Goal: Task Accomplishment & Management: Complete application form

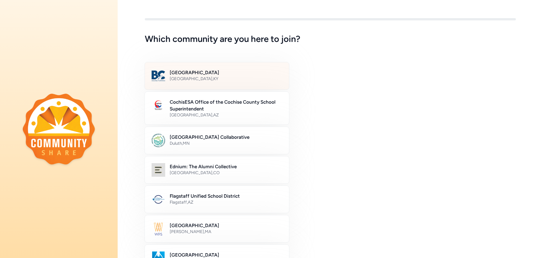
click at [209, 73] on h2 "[GEOGRAPHIC_DATA]" at bounding box center [226, 72] width 113 height 7
click at [239, 67] on div "Bullitt County Public Schools [GEOGRAPHIC_DATA] , [GEOGRAPHIC_DATA]" at bounding box center [216, 76] width 145 height 28
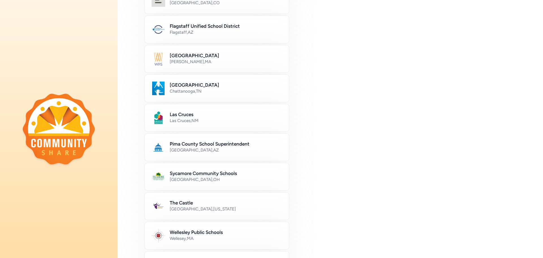
scroll to position [288, 0]
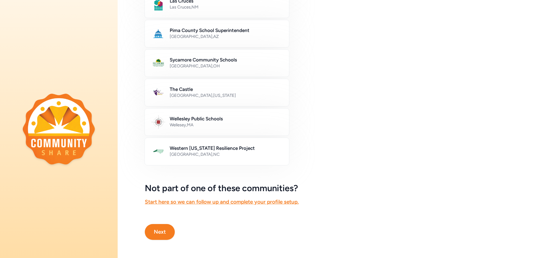
click at [164, 226] on button "Next" at bounding box center [160, 232] width 30 height 16
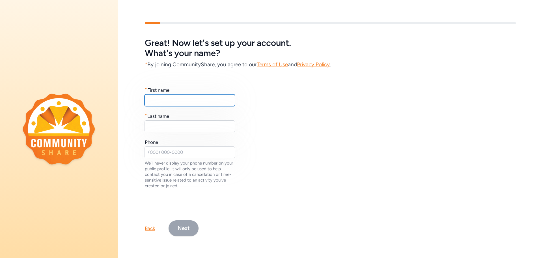
click at [214, 96] on input "text" at bounding box center [190, 100] width 91 height 12
type input "Tonya"
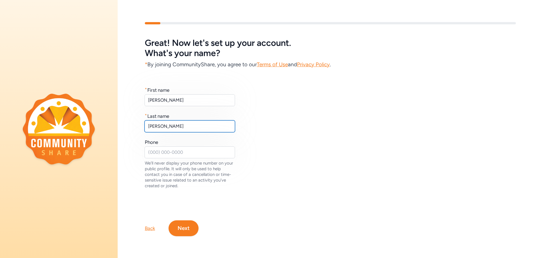
type input "Bibee"
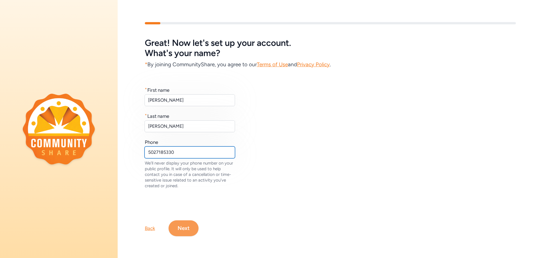
type input "5027185330"
click at [193, 224] on button "Next" at bounding box center [184, 228] width 30 height 16
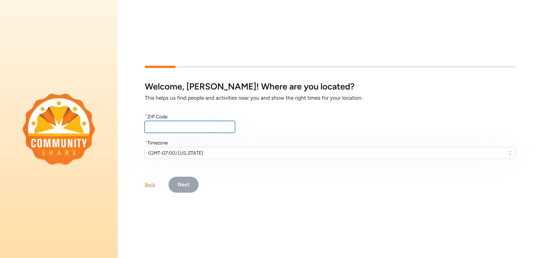
click at [200, 121] on input "text" at bounding box center [190, 127] width 91 height 12
type input "40047"
click at [206, 147] on button "(GMT-07:00) Arizona" at bounding box center [330, 153] width 371 height 12
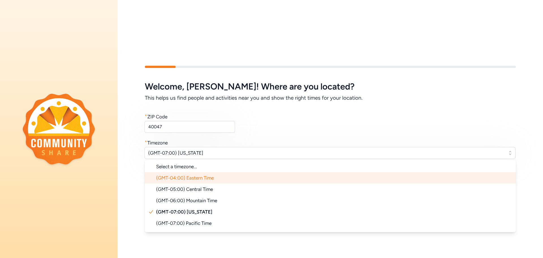
click at [221, 175] on li "(GMT-04:00) Eastern Time" at bounding box center [330, 177] width 371 height 11
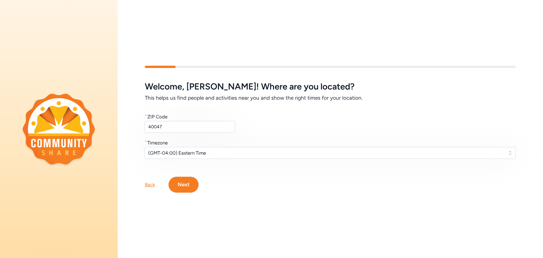
click at [191, 182] on button "Next" at bounding box center [184, 185] width 30 height 16
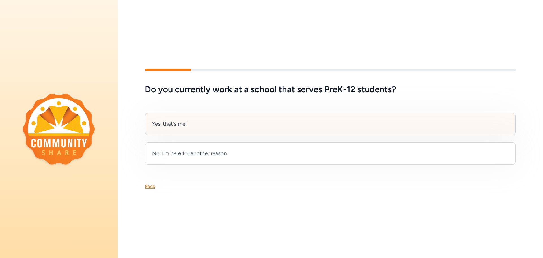
click at [298, 119] on div "Yes, that's me!" at bounding box center [330, 124] width 371 height 22
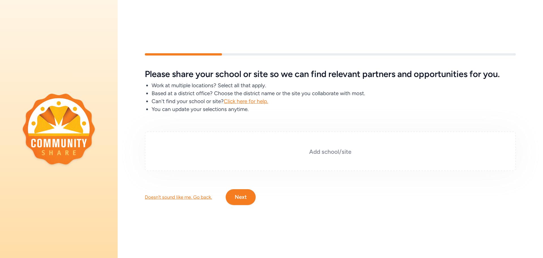
click at [313, 150] on h3 "Add school/site" at bounding box center [330, 152] width 343 height 8
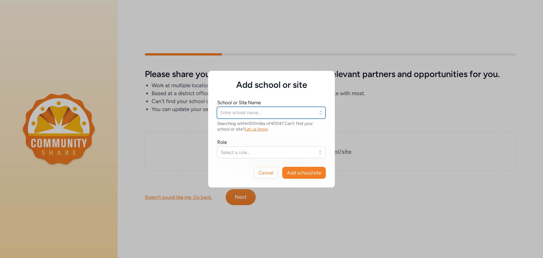
click at [261, 113] on input "text" at bounding box center [271, 113] width 109 height 12
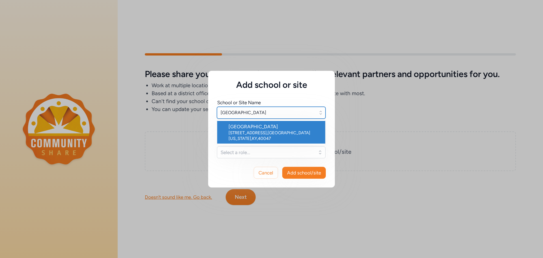
type input "Pleasant Grove Elementary"
click at [257, 149] on span "Select a role..." at bounding box center [267, 152] width 93 height 7
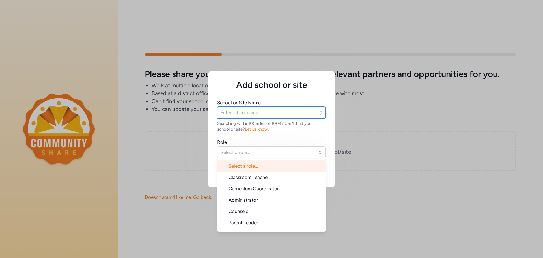
click at [256, 115] on input "text" at bounding box center [271, 113] width 109 height 12
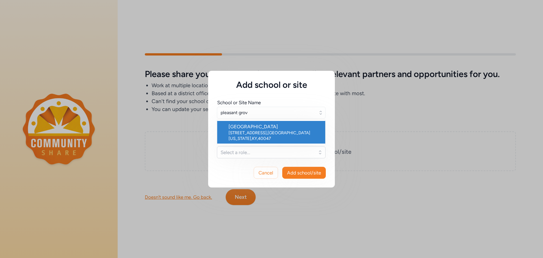
click at [263, 130] on div "6415 Hwy 44 E , Mount Washington , KY , 40047" at bounding box center [275, 135] width 92 height 11
type input "Pleasant Grove Elementary School"
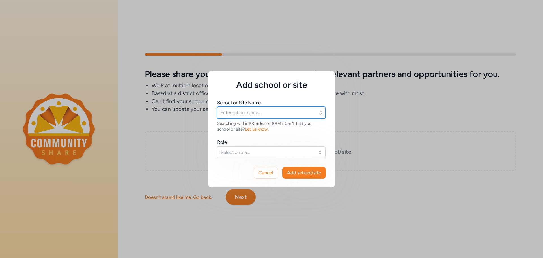
type input "Pleasant Grove Elementary School"
click at [257, 153] on span "Select a role..." at bounding box center [267, 152] width 93 height 7
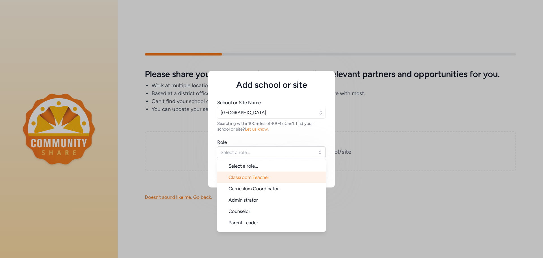
click at [259, 177] on span "Classroom Teacher" at bounding box center [249, 177] width 41 height 6
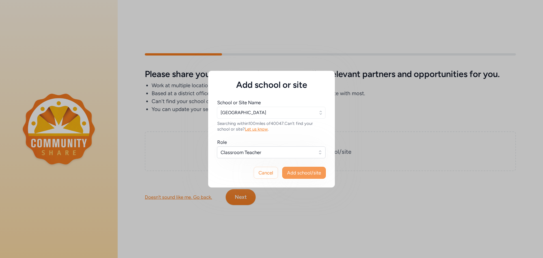
click at [310, 174] on span "Add school/site" at bounding box center [304, 172] width 34 height 7
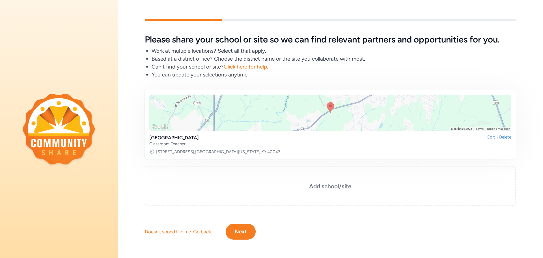
click at [253, 235] on button "Next" at bounding box center [241, 232] width 30 height 16
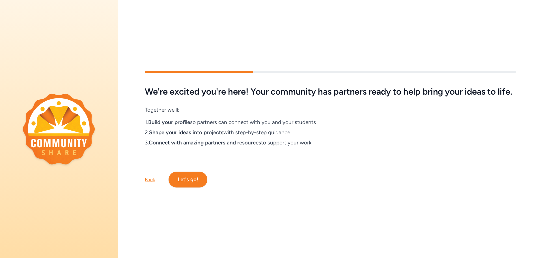
click at [194, 179] on button "Let's go!" at bounding box center [188, 180] width 39 height 16
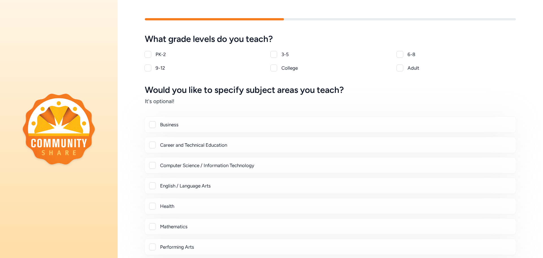
click at [271, 54] on div at bounding box center [274, 54] width 7 height 7
checkbox input "true"
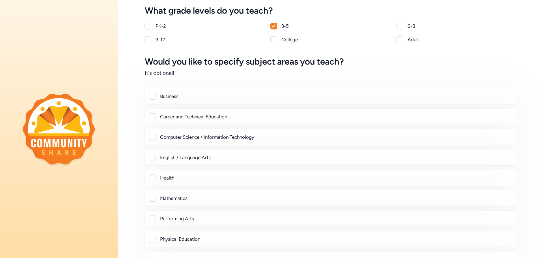
click at [154, 158] on div at bounding box center [152, 157] width 7 height 7
checkbox input "true"
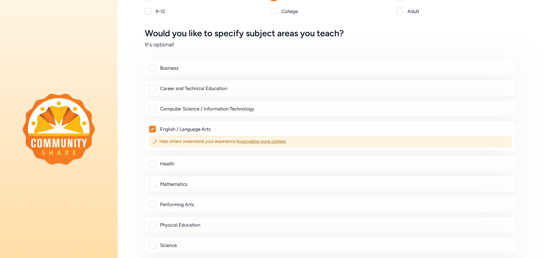
scroll to position [85, 0]
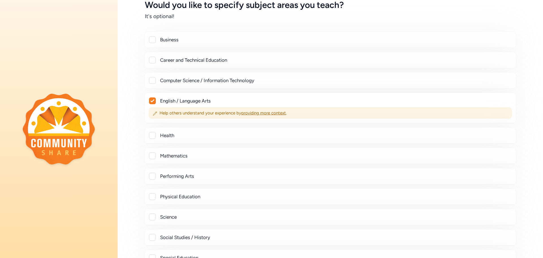
click at [153, 157] on div at bounding box center [152, 155] width 7 height 7
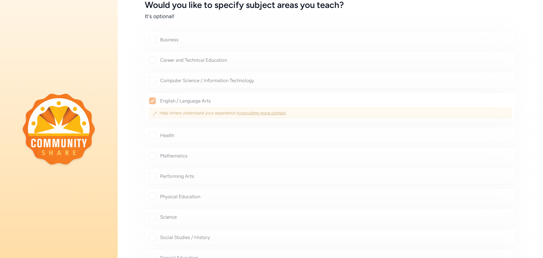
checkbox input "true"
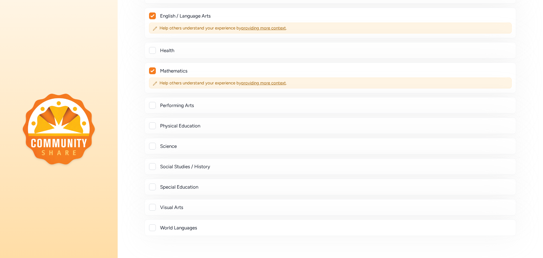
scroll to position [198, 0]
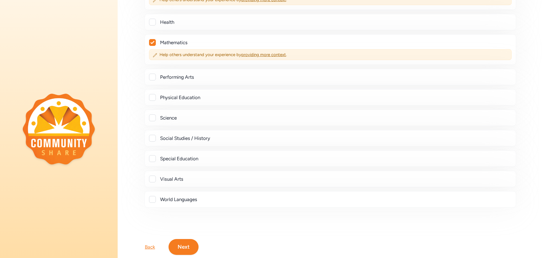
click at [152, 138] on div at bounding box center [152, 138] width 7 height 7
checkbox input "true"
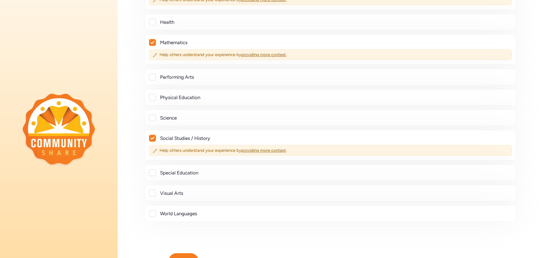
click at [153, 114] on div "Science" at bounding box center [331, 118] width 372 height 16
click at [153, 118] on div at bounding box center [152, 117] width 7 height 7
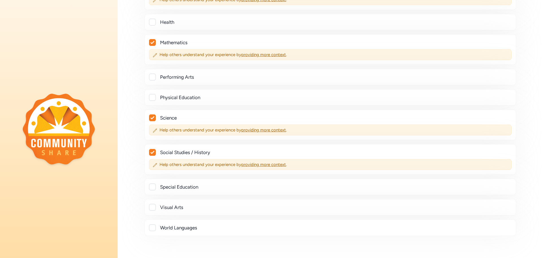
checkbox input "true"
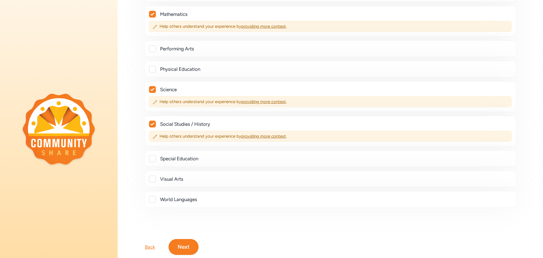
scroll to position [246, 0]
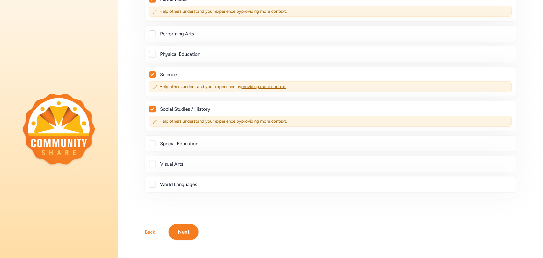
click at [194, 224] on button "Next" at bounding box center [184, 232] width 30 height 16
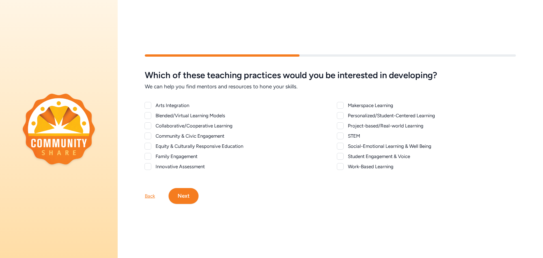
click at [149, 136] on div at bounding box center [148, 135] width 7 height 7
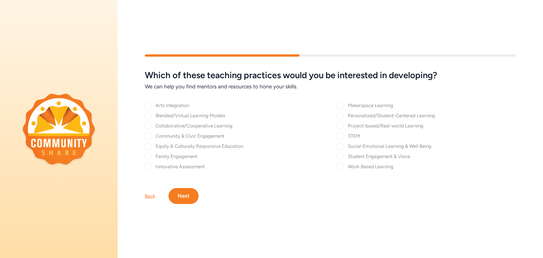
checkbox input "true"
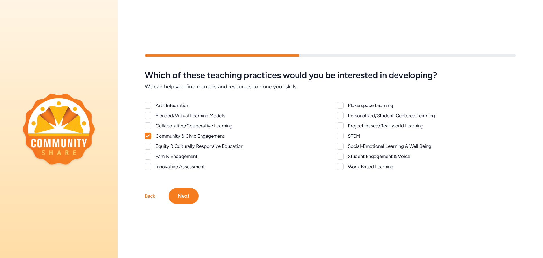
click at [149, 154] on div at bounding box center [148, 156] width 7 height 7
checkbox input "true"
click at [149, 143] on div at bounding box center [148, 146] width 7 height 7
checkbox input "true"
click at [339, 124] on div at bounding box center [340, 125] width 7 height 7
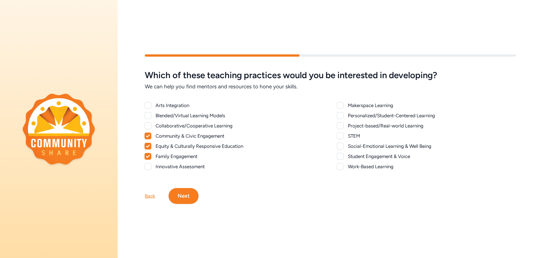
checkbox input "true"
click at [185, 192] on button "Next" at bounding box center [184, 196] width 30 height 16
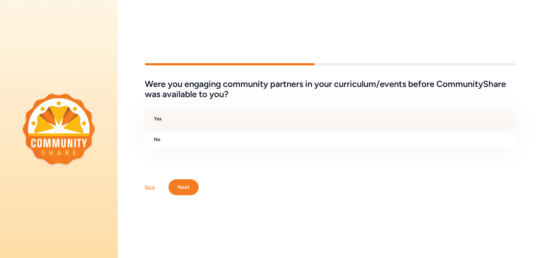
click at [195, 117] on h2 "Yes" at bounding box center [333, 118] width 358 height 7
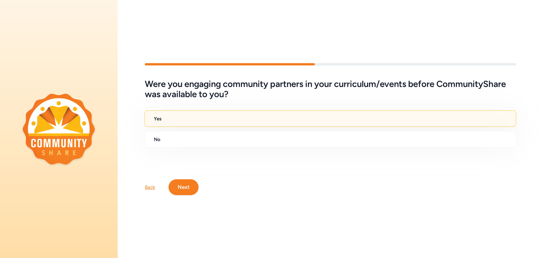
click at [178, 187] on button "Next" at bounding box center [184, 187] width 30 height 16
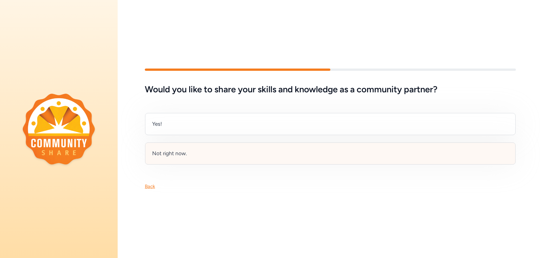
click at [274, 157] on div "Not right now." at bounding box center [330, 153] width 371 height 22
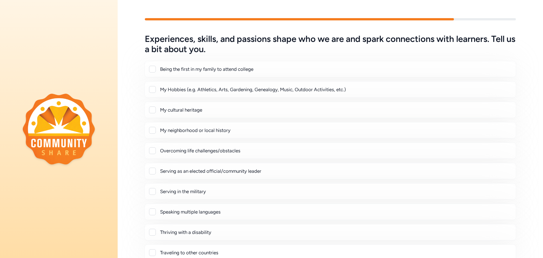
click at [205, 92] on div "My Hobbies (e.g. Athletics, Arts, Gardening, Genealogy, Music, Outdoor Activiti…" at bounding box center [336, 89] width 352 height 7
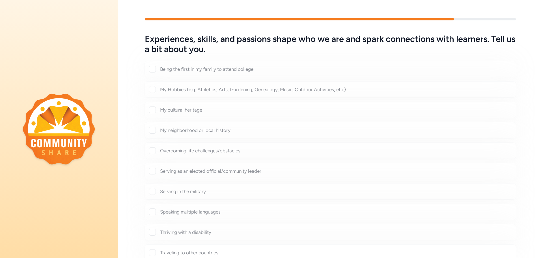
checkbox input "true"
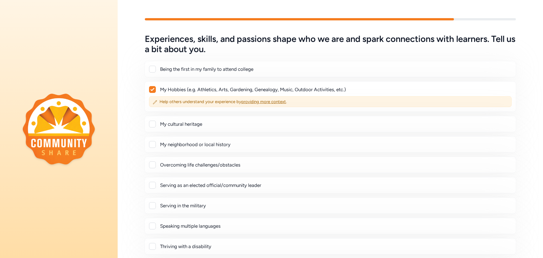
scroll to position [28, 0]
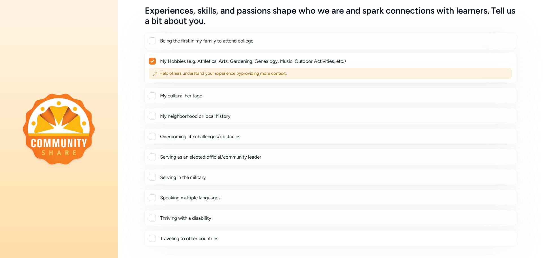
click at [155, 117] on div at bounding box center [152, 116] width 7 height 7
checkbox input "true"
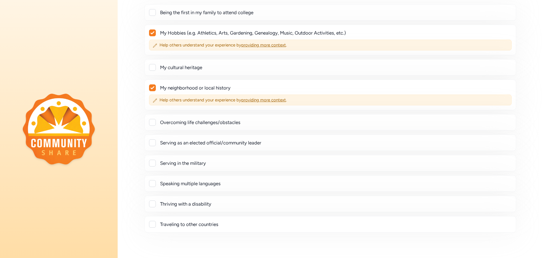
scroll to position [85, 0]
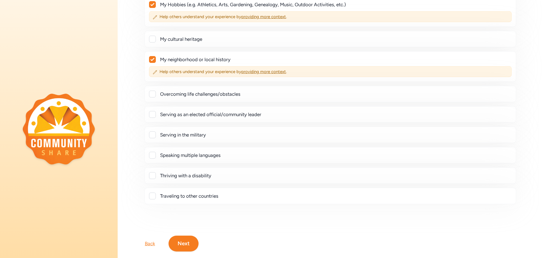
click at [190, 248] on button "Next" at bounding box center [184, 244] width 30 height 16
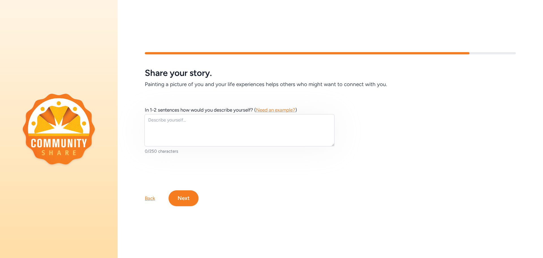
click at [192, 196] on button "Next" at bounding box center [184, 198] width 30 height 16
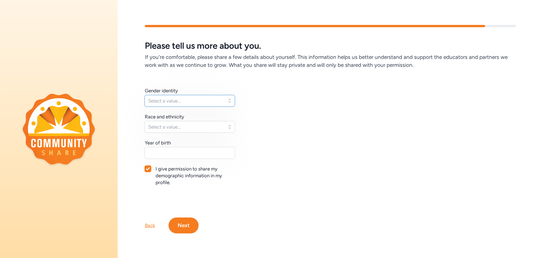
click at [221, 99] on span "Select a value..." at bounding box center [185, 100] width 75 height 7
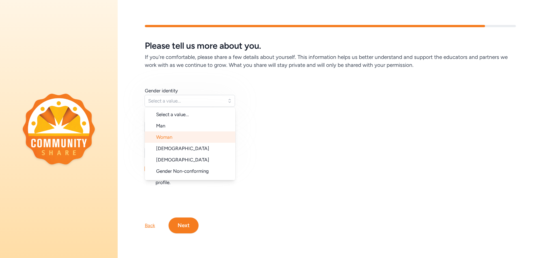
click at [211, 135] on li "Woman" at bounding box center [190, 136] width 91 height 11
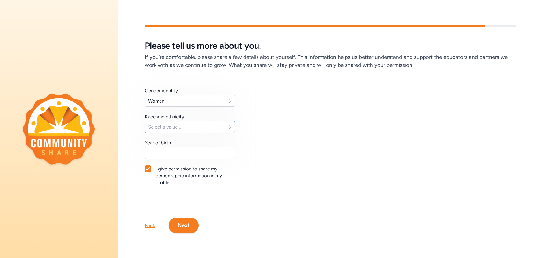
click at [207, 128] on span "Select a value..." at bounding box center [185, 126] width 75 height 7
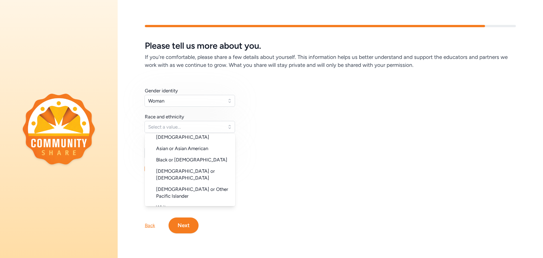
scroll to position [57, 0]
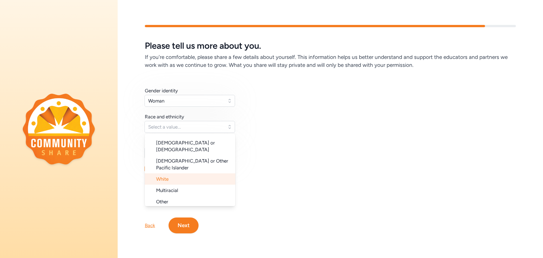
click at [202, 173] on li "White" at bounding box center [190, 178] width 91 height 11
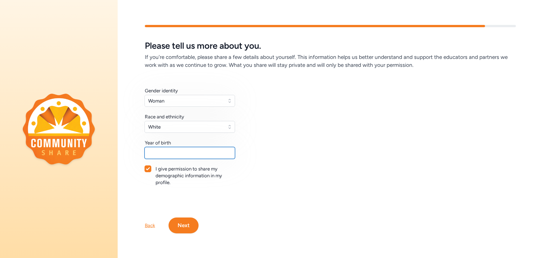
click at [204, 151] on input "text" at bounding box center [190, 153] width 91 height 12
type input "1983"
click at [150, 166] on div at bounding box center [148, 169] width 6 height 6
checkbox input "false"
click at [190, 224] on button "Next" at bounding box center [184, 225] width 30 height 16
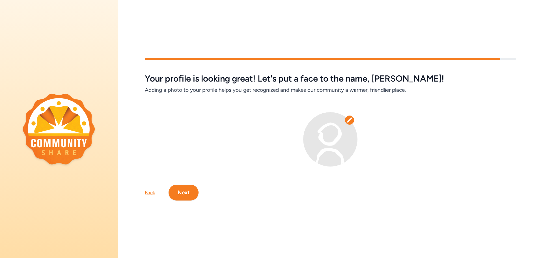
click at [188, 195] on button "Next" at bounding box center [184, 193] width 30 height 16
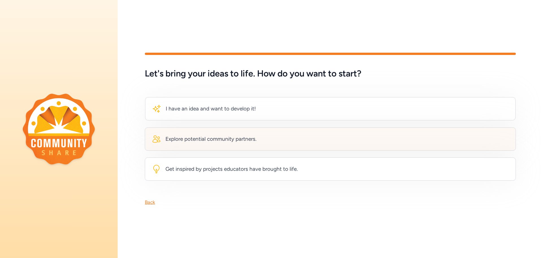
click at [292, 138] on div "Explore potential community partners." at bounding box center [330, 138] width 371 height 23
